Goal: Task Accomplishment & Management: Manage account settings

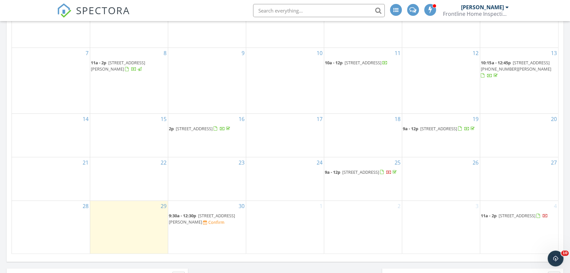
scroll to position [419, 0]
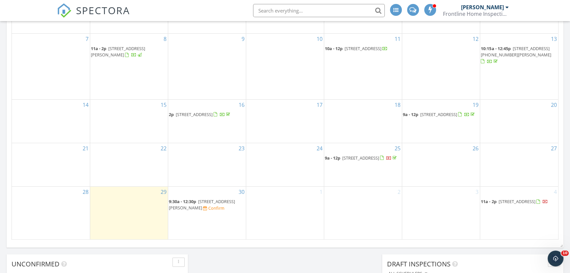
click at [215, 202] on span "1893 Skyline Dr, Ogden 84403" at bounding box center [202, 204] width 66 height 12
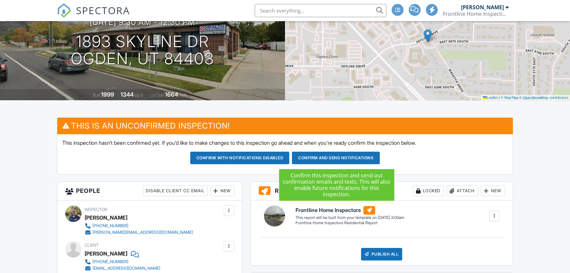
scroll to position [120, 0]
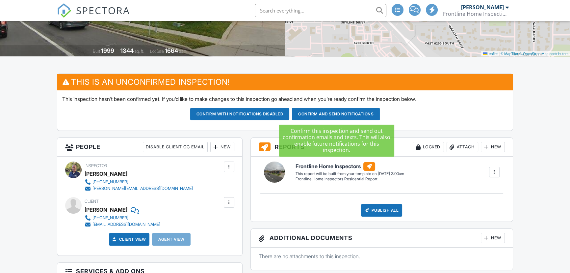
click at [316, 113] on button "Confirm and send notifications" at bounding box center [336, 114] width 88 height 13
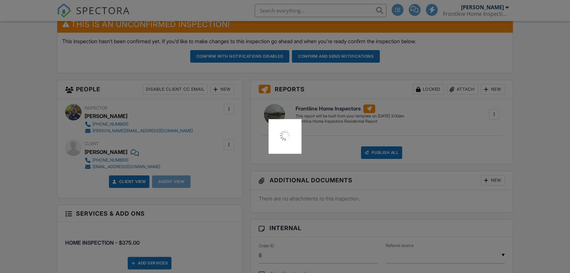
scroll to position [179, 0]
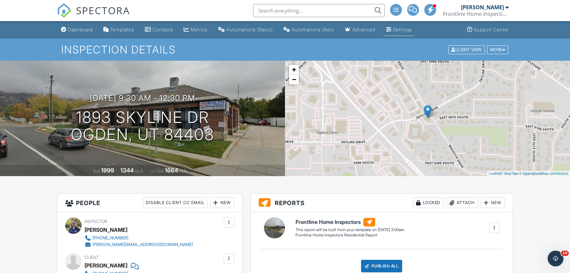
click at [411, 29] on div "Settings" at bounding box center [402, 30] width 19 height 6
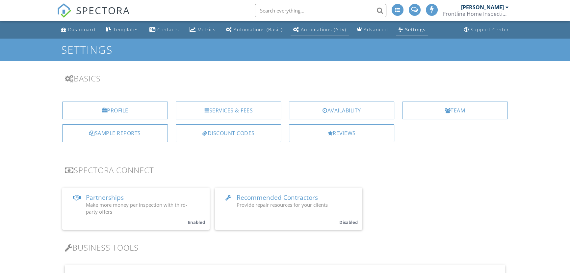
click at [324, 31] on div "Automations (Adv)" at bounding box center [323, 29] width 45 height 6
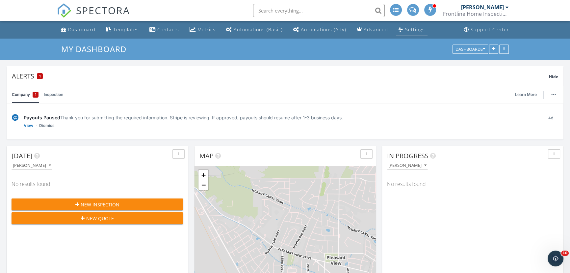
click at [412, 29] on div "Settings" at bounding box center [415, 29] width 20 height 6
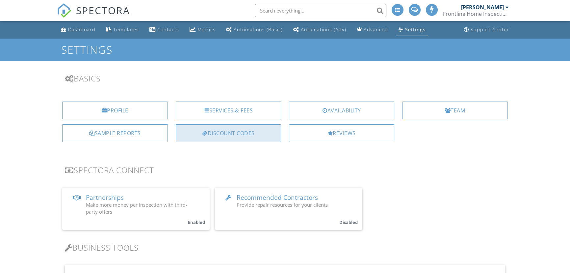
click at [237, 134] on div "Discount Codes" at bounding box center [228, 133] width 105 height 18
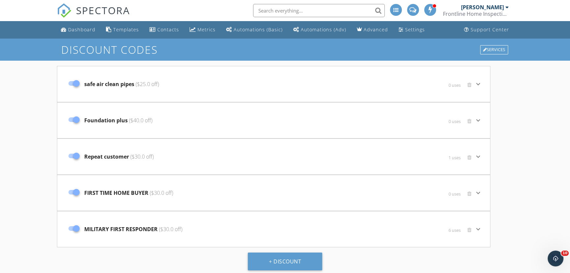
click at [109, 121] on span "Foundation plus ($40.0 off)" at bounding box center [118, 120] width 68 height 8
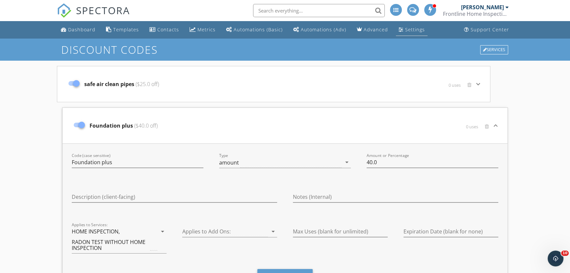
click at [405, 29] on div "Settings" at bounding box center [415, 29] width 20 height 6
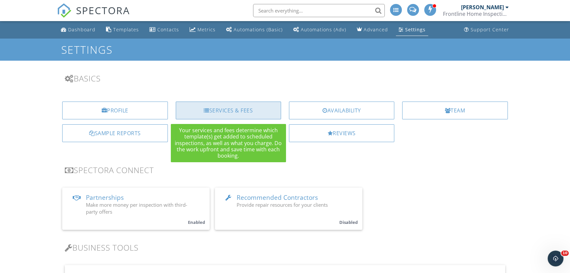
click at [231, 105] on div "Services & Fees" at bounding box center [228, 110] width 105 height 18
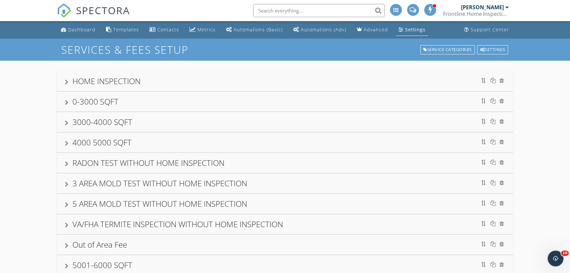
click at [202, 85] on div "HOME INSPECTION" at bounding box center [285, 81] width 441 height 12
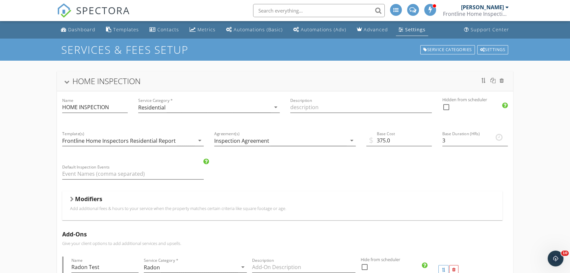
click at [408, 30] on div "Settings" at bounding box center [415, 29] width 20 height 6
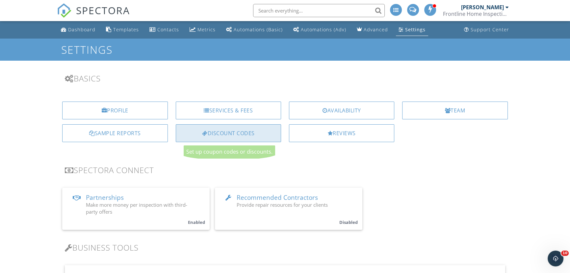
click at [245, 138] on div "Discount Codes" at bounding box center [228, 133] width 105 height 18
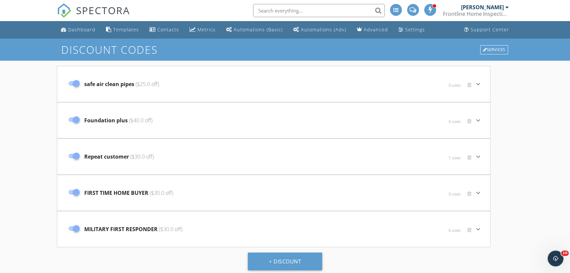
click at [112, 121] on span "Foundation plus ($40.0 off)" at bounding box center [118, 120] width 68 height 8
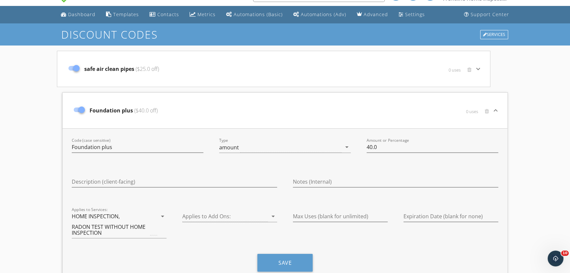
scroll to position [30, 0]
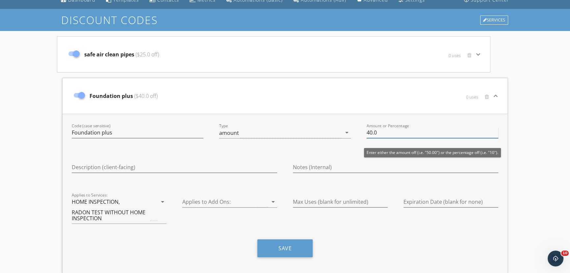
click at [400, 134] on input "40.0" at bounding box center [433, 132] width 132 height 11
type input "4"
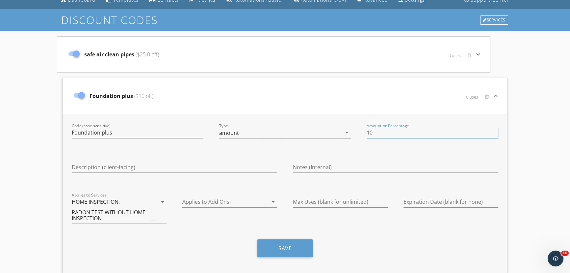
type input "10"
click at [280, 243] on button "Save" at bounding box center [285, 248] width 55 height 18
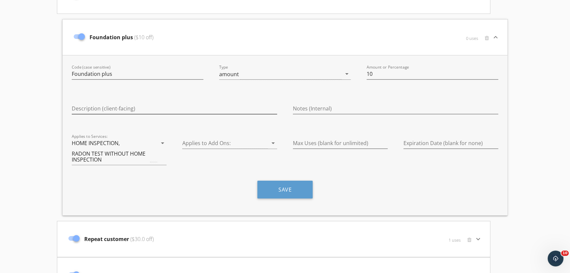
scroll to position [0, 0]
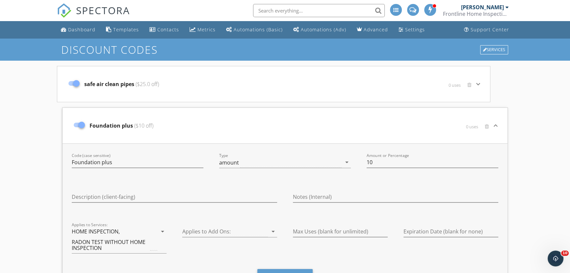
click at [229, 74] on div "safe air clean pipes ($25.0 off)" at bounding box center [201, 84] width 273 height 28
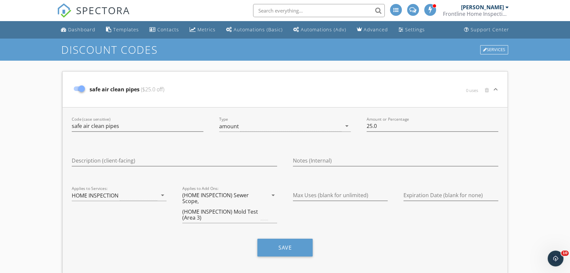
click at [405, 31] on div "Settings" at bounding box center [415, 29] width 20 height 6
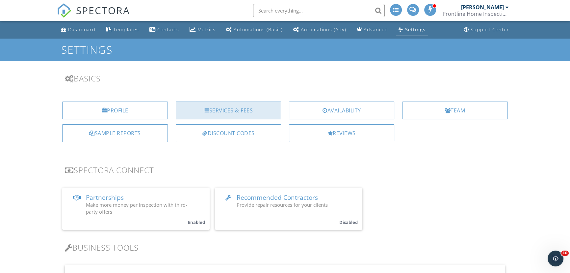
click at [235, 114] on div "Services & Fees" at bounding box center [228, 110] width 105 height 18
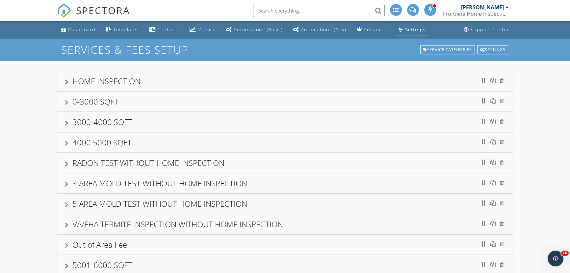
click at [225, 83] on div "HOME INSPECTION" at bounding box center [285, 81] width 441 height 12
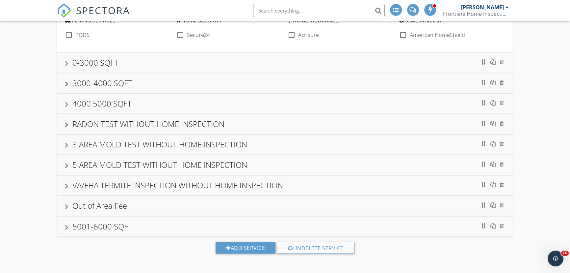
scroll to position [1353, 0]
click at [296, 122] on div "RADON TEST WITHOUT HOME INSPECTION" at bounding box center [285, 123] width 441 height 12
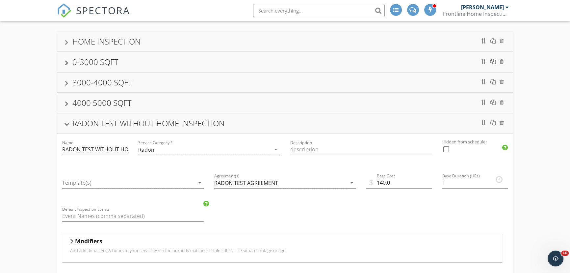
scroll to position [0, 0]
